Goal: Information Seeking & Learning: Learn about a topic

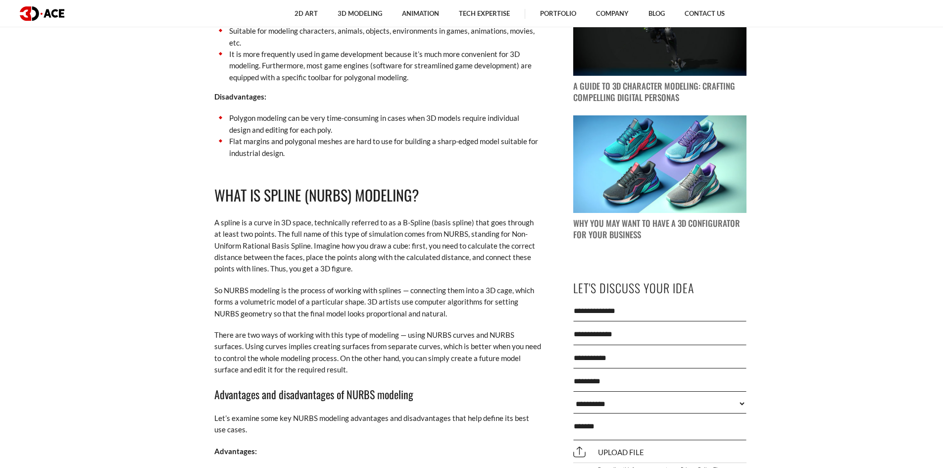
scroll to position [1040, 0]
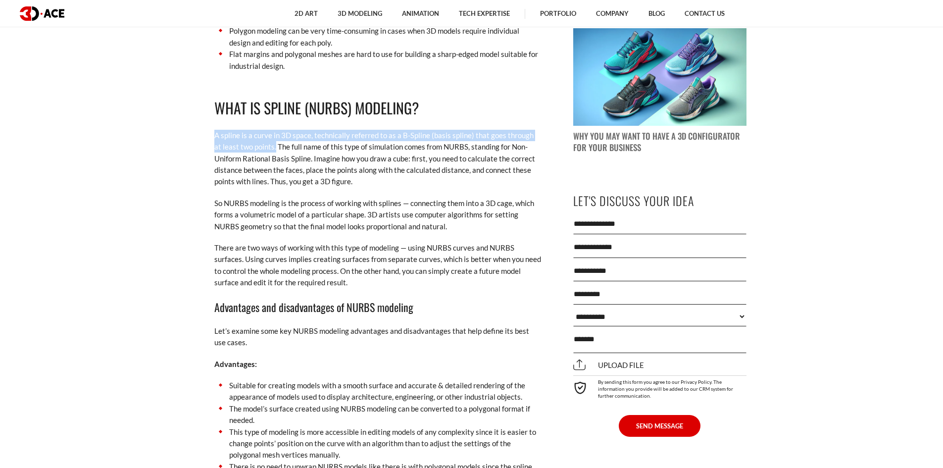
drag, startPoint x: 205, startPoint y: 131, endPoint x: 267, endPoint y: 148, distance: 63.5
click at [267, 148] on p "A spline is a curve in 3D space, technically referred to as a B-Spline (basis s…" at bounding box center [377, 159] width 327 height 58
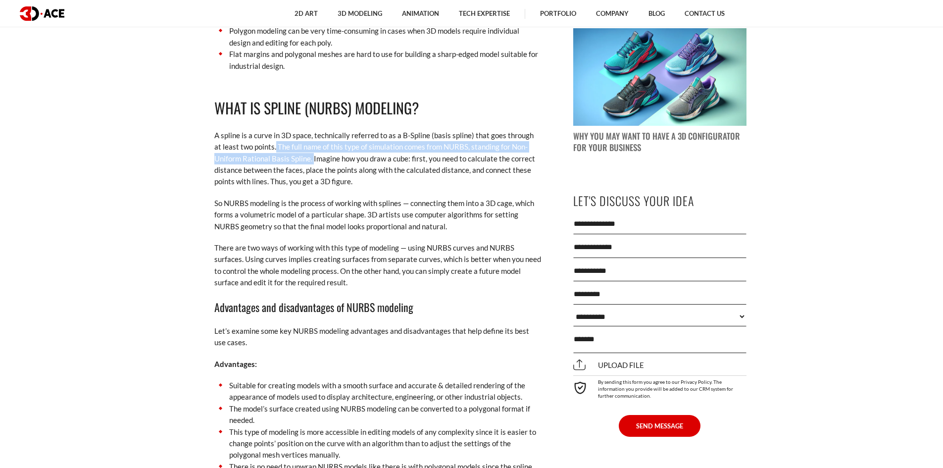
drag, startPoint x: 267, startPoint y: 148, endPoint x: 313, endPoint y: 160, distance: 47.8
click at [313, 160] on p "A spline is a curve in 3D space, technically referred to as a B-Spline (basis s…" at bounding box center [377, 159] width 327 height 58
click at [341, 172] on p "A spline is a curve in 3D space, technically referred to as a B-Spline (basis s…" at bounding box center [377, 159] width 327 height 58
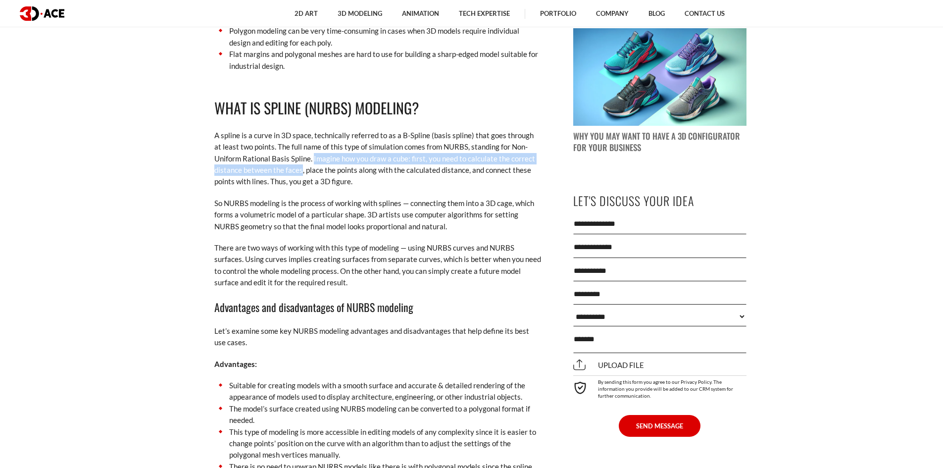
drag, startPoint x: 312, startPoint y: 159, endPoint x: 301, endPoint y: 167, distance: 13.5
click at [301, 167] on p "A spline is a curve in 3D space, technically referred to as a B-Spline (basis s…" at bounding box center [377, 159] width 327 height 58
click at [300, 169] on p "A spline is a curve in 3D space, technically referred to as a B-Spline (basis s…" at bounding box center [377, 159] width 327 height 58
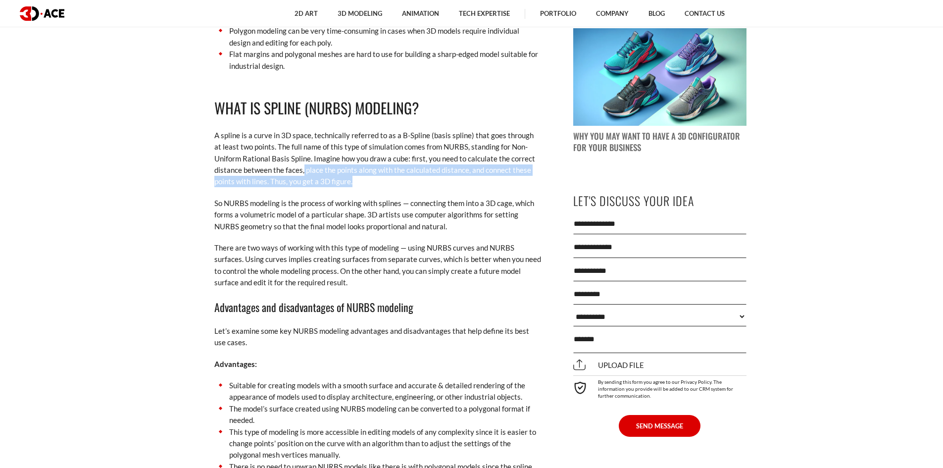
drag, startPoint x: 303, startPoint y: 171, endPoint x: 364, endPoint y: 182, distance: 62.4
click at [365, 182] on p "A spline is a curve in 3D space, technically referred to as a B-Spline (basis s…" at bounding box center [377, 159] width 327 height 58
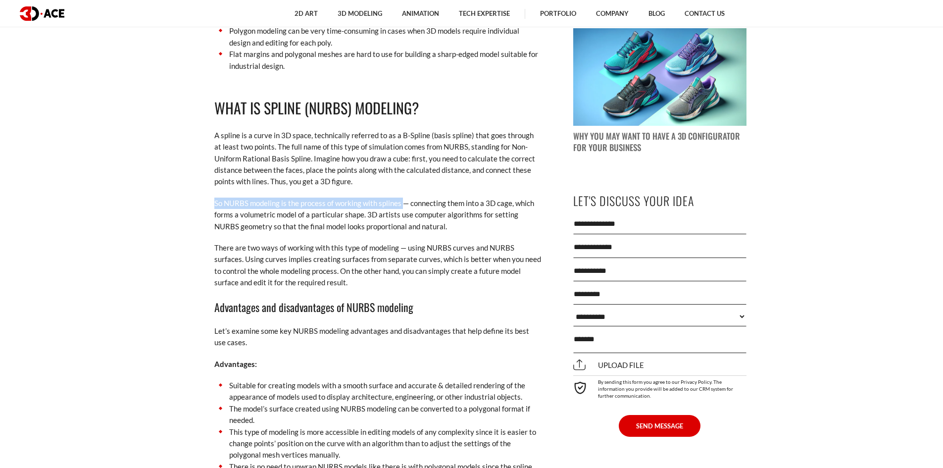
drag, startPoint x: 211, startPoint y: 206, endPoint x: 404, endPoint y: 208, distance: 193.1
click at [375, 220] on p "So NURBS modeling is the process of working with splines — connecting them into…" at bounding box center [377, 215] width 327 height 35
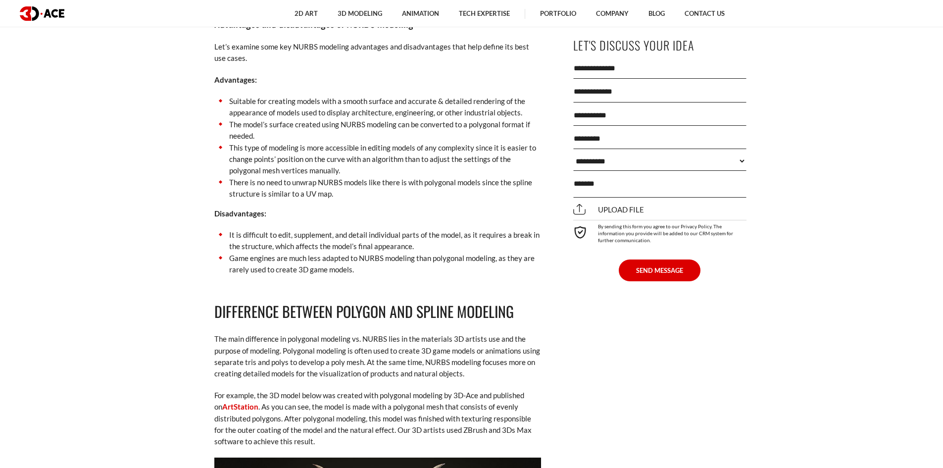
scroll to position [1337, 0]
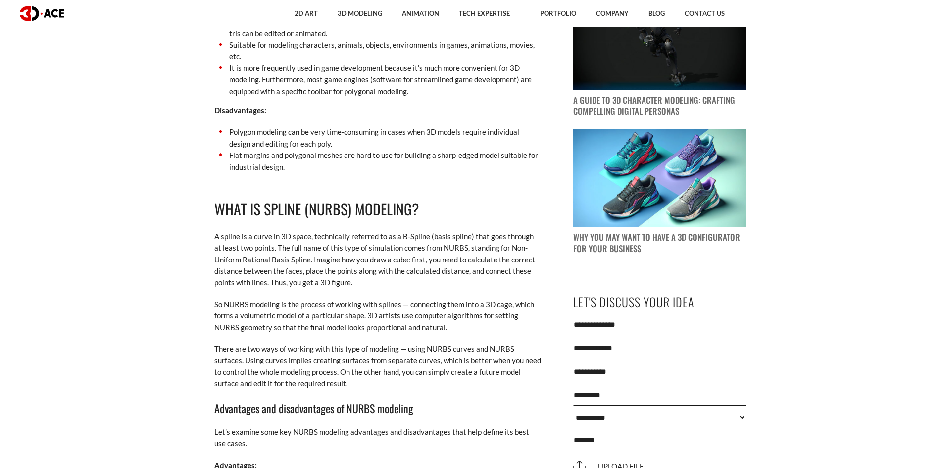
scroll to position [941, 0]
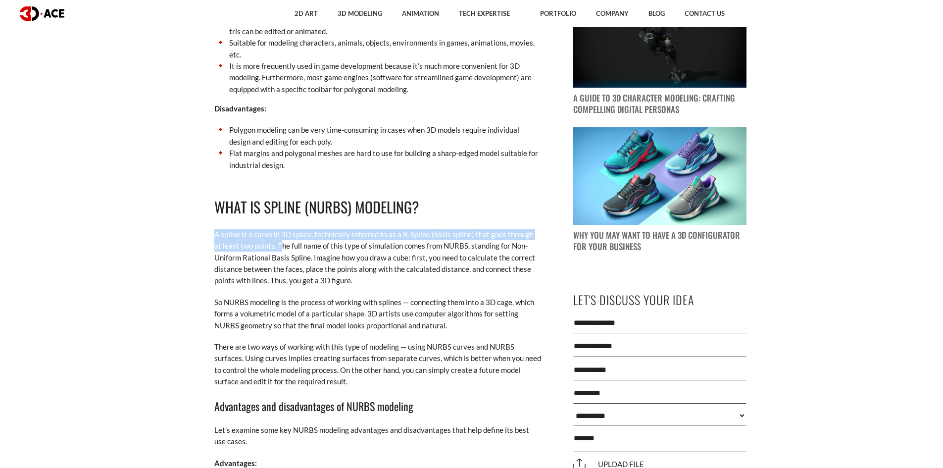
drag, startPoint x: 332, startPoint y: 253, endPoint x: 272, endPoint y: 245, distance: 60.5
click at [273, 250] on p "A spline is a curve in 3D space, technically referred to as a B-Spline (basis s…" at bounding box center [377, 258] width 327 height 58
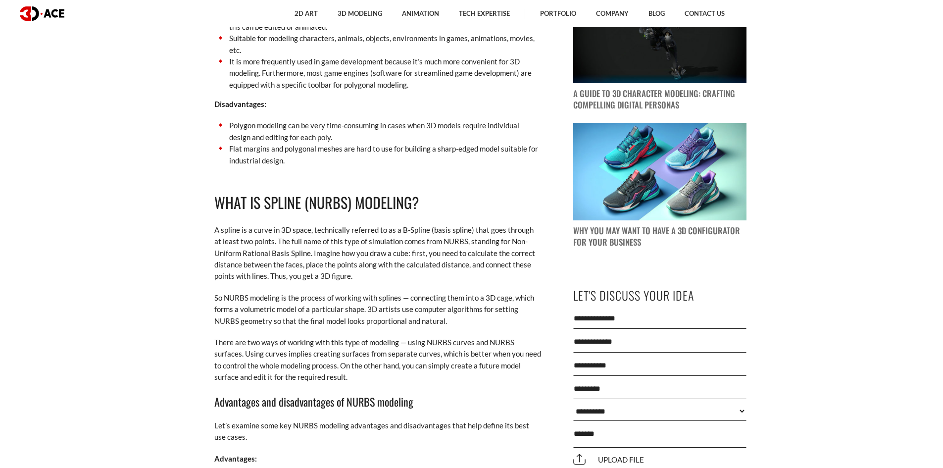
scroll to position [1089, 0]
